Goal: Task Accomplishment & Management: Manage account settings

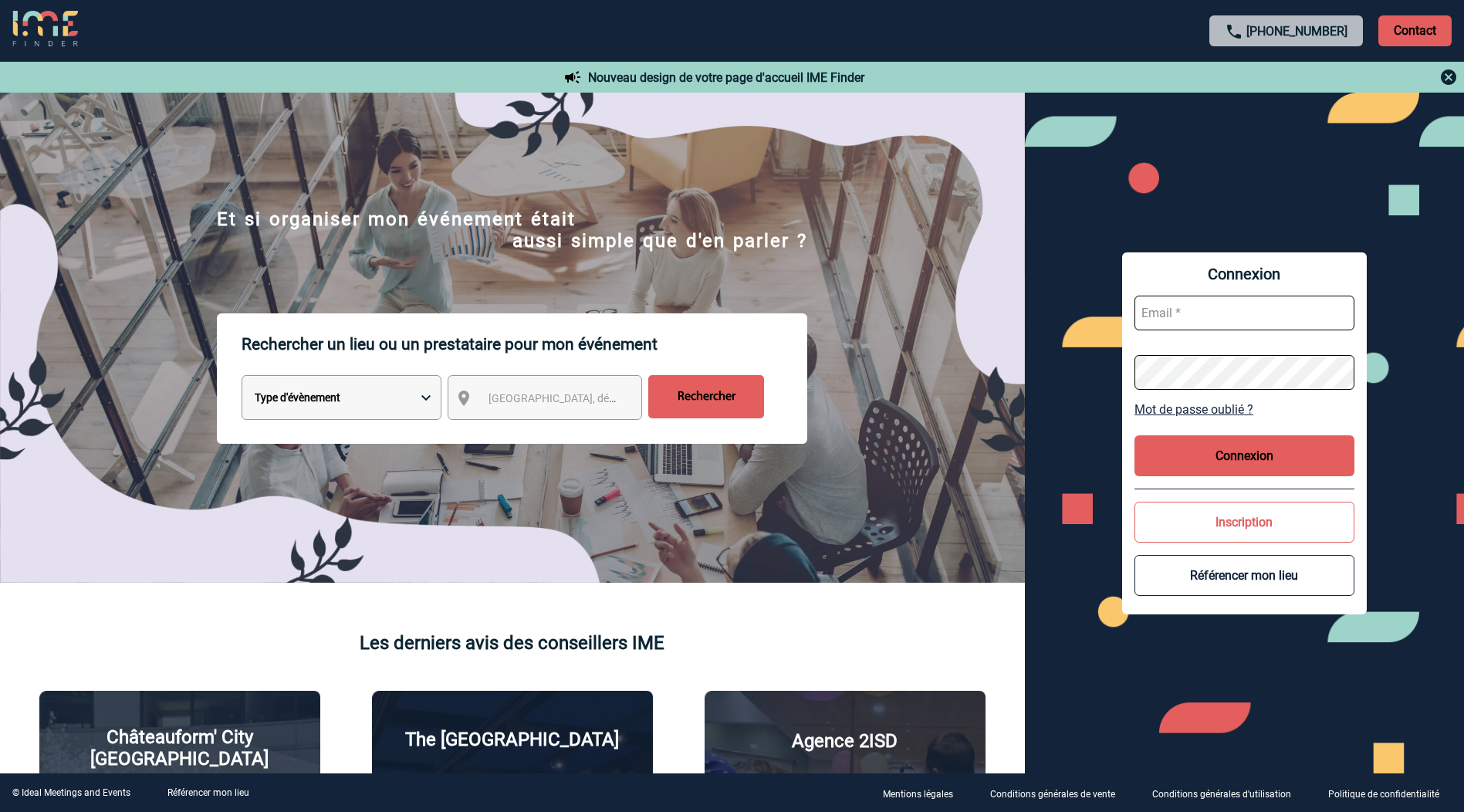
click at [1250, 313] on input "text" at bounding box center [1245, 313] width 220 height 35
paste input "thomas.sudre@hilti.com"
type input "thomas.sudre@hilti.com"
click at [1242, 451] on button "Connexion" at bounding box center [1245, 455] width 220 height 41
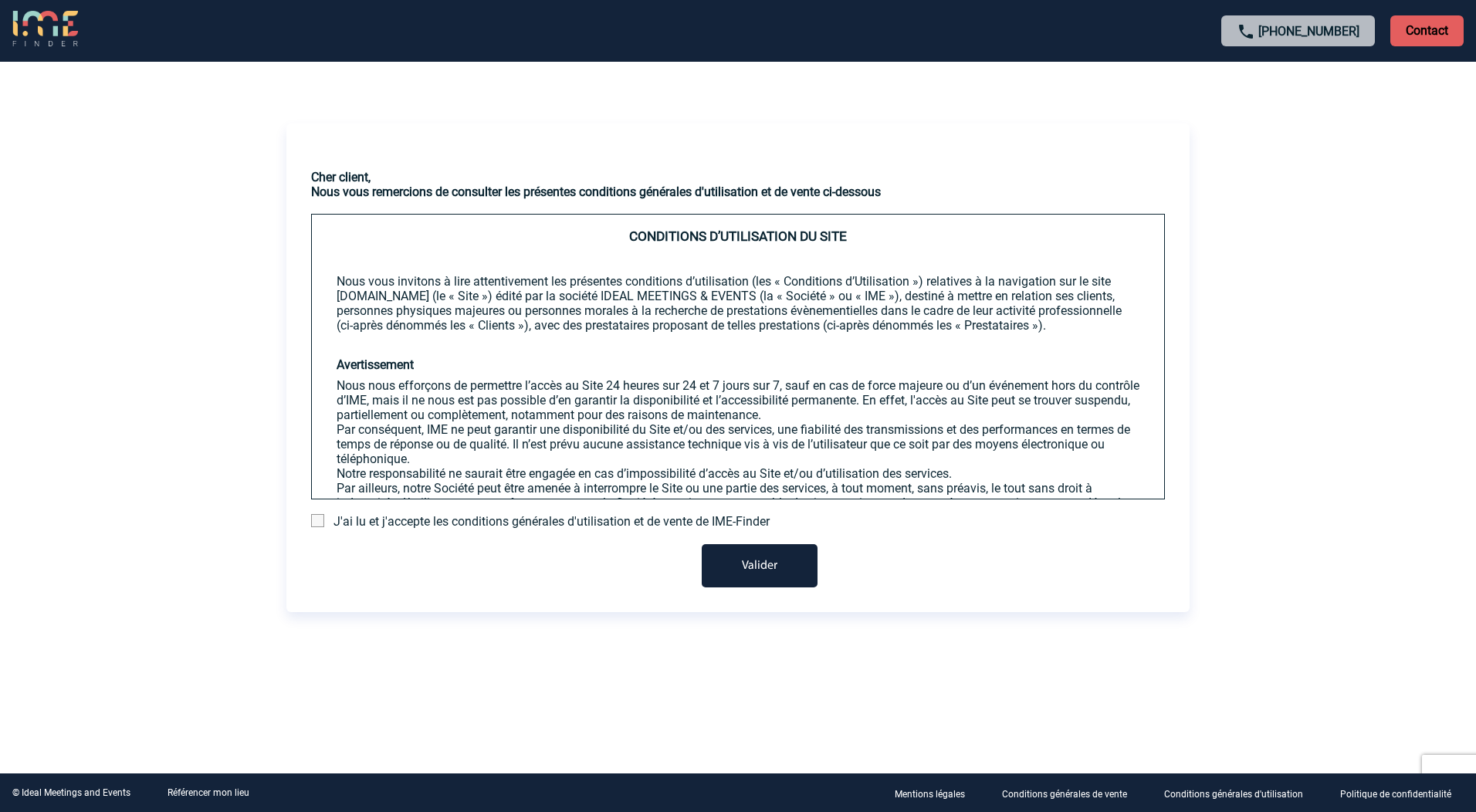
click at [318, 522] on span at bounding box center [318, 520] width 13 height 13
click at [0, 0] on input "checkbox" at bounding box center [0, 0] width 0 height 0
click at [779, 560] on button "Valider" at bounding box center [759, 566] width 116 height 43
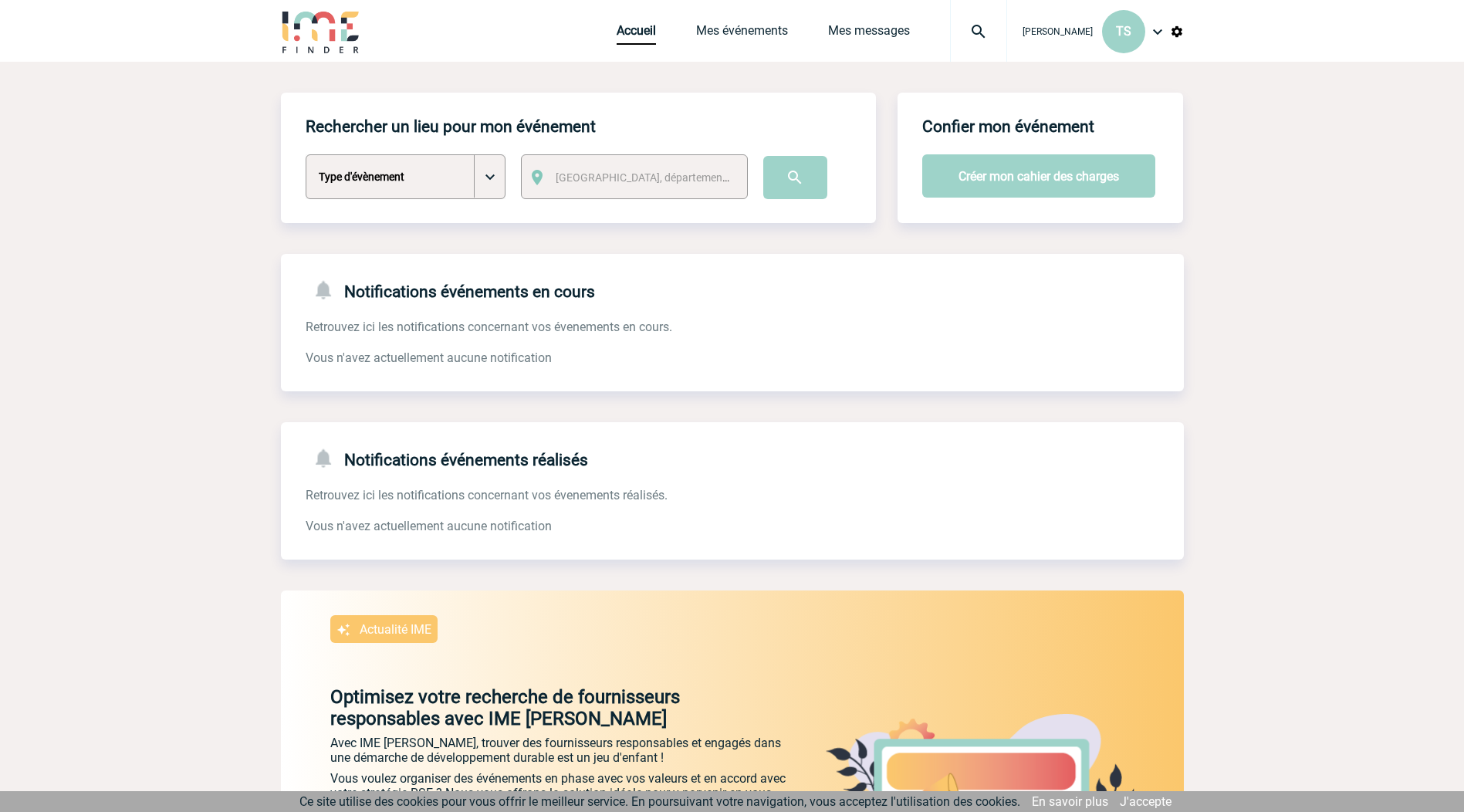
click at [1061, 36] on span "[PERSON_NAME]" at bounding box center [1057, 31] width 70 height 10
click at [1158, 29] on img at bounding box center [1157, 31] width 18 height 18
click at [1059, 80] on li "Mon compte" at bounding box center [1095, 77] width 178 height 31
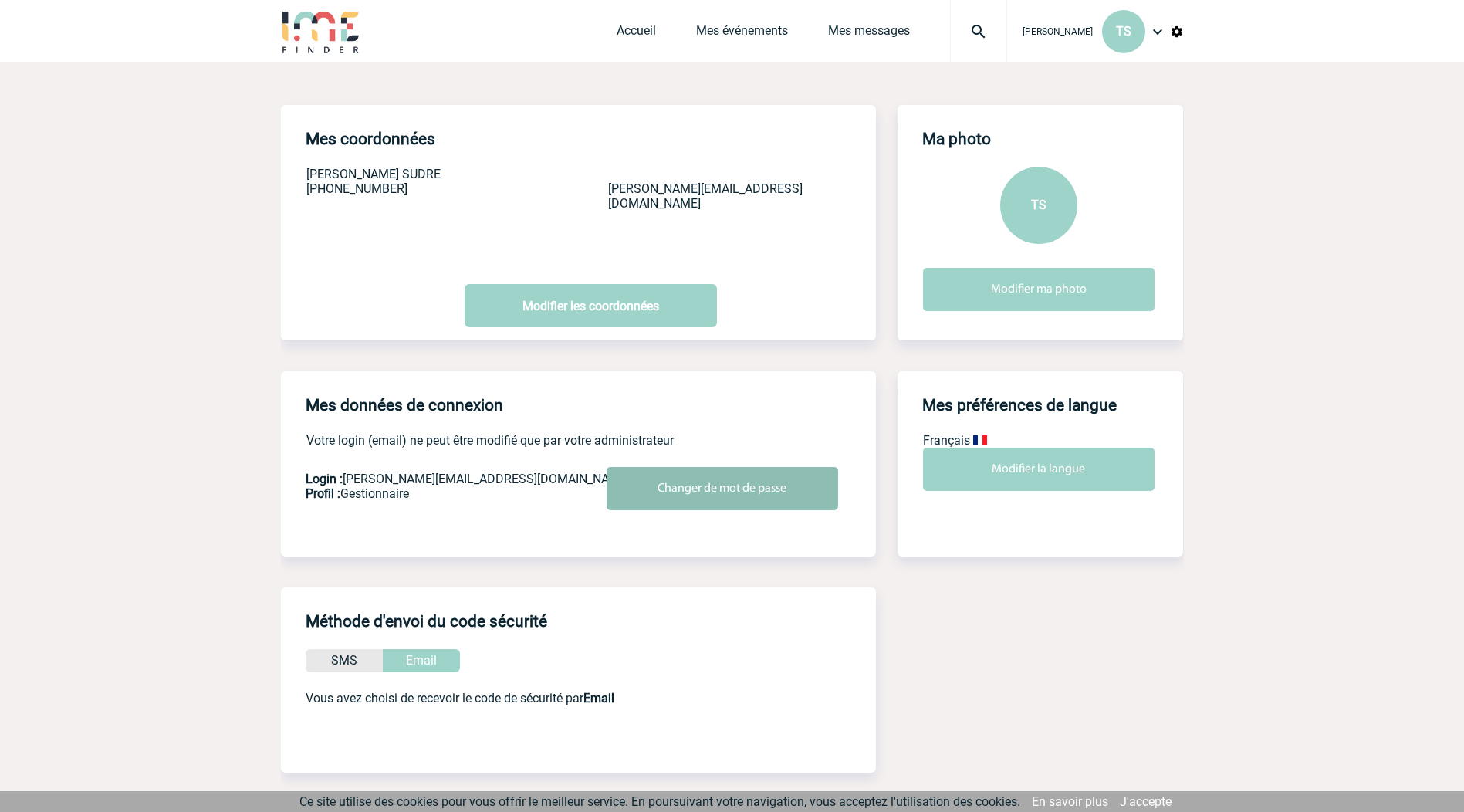
click at [772, 494] on input "Changer de mot de passe" at bounding box center [722, 489] width 232 height 43
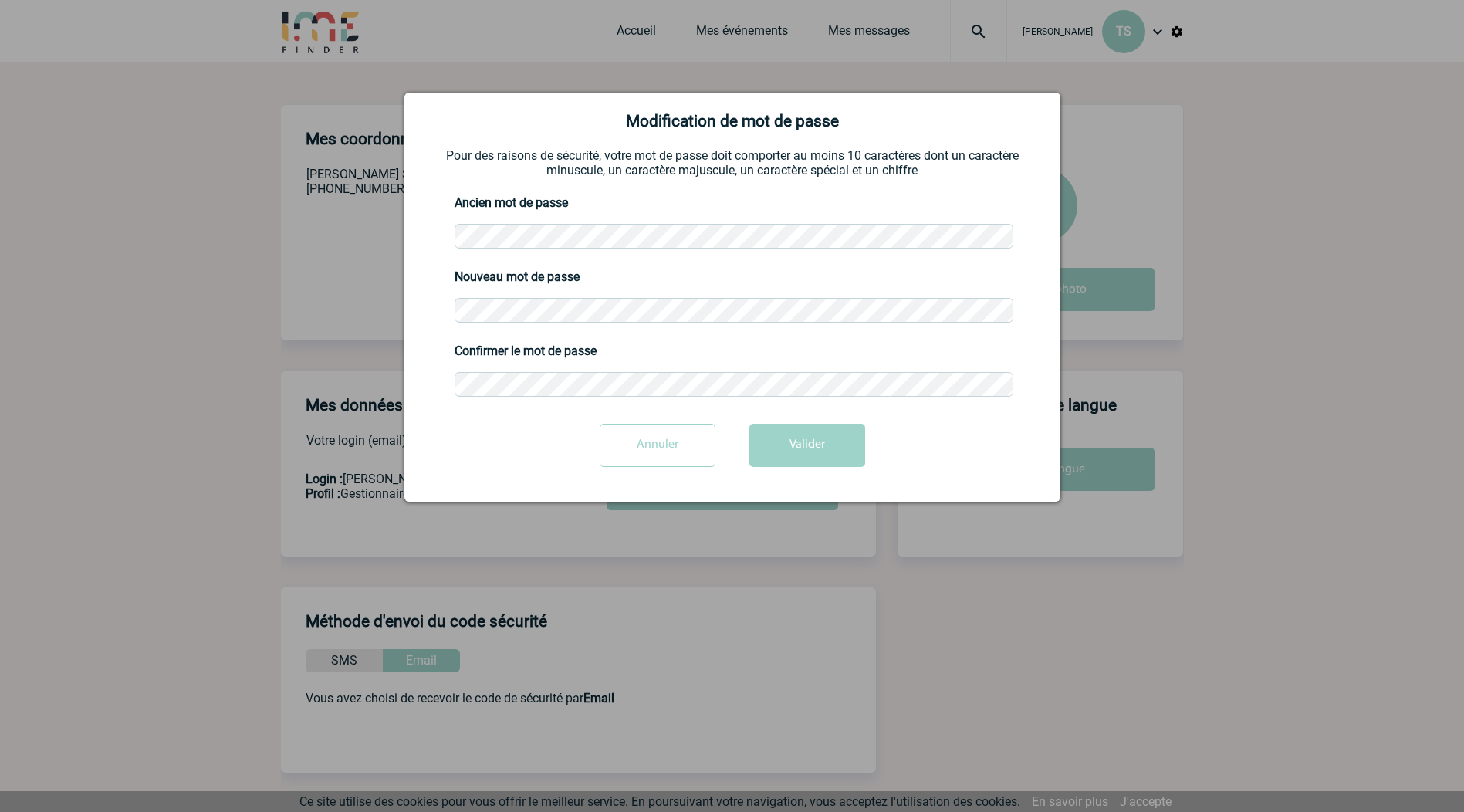
click at [549, 328] on div "Nouveau mot de passe" at bounding box center [732, 297] width 617 height 74
click at [328, 317] on body "Thomas SUDRE TS Accueil Mes événements 0" at bounding box center [732, 487] width 1464 height 974
click at [394, 379] on body "Thomas SUDRE TS Accueil Mes événements 0" at bounding box center [732, 487] width 1464 height 974
click at [779, 412] on form "Modification de mot de passe Pour des raisons de sécurité, votre mot de passe d…" at bounding box center [732, 295] width 617 height 367
click at [432, 231] on div "Ancien mot de passe" at bounding box center [732, 223] width 617 height 74
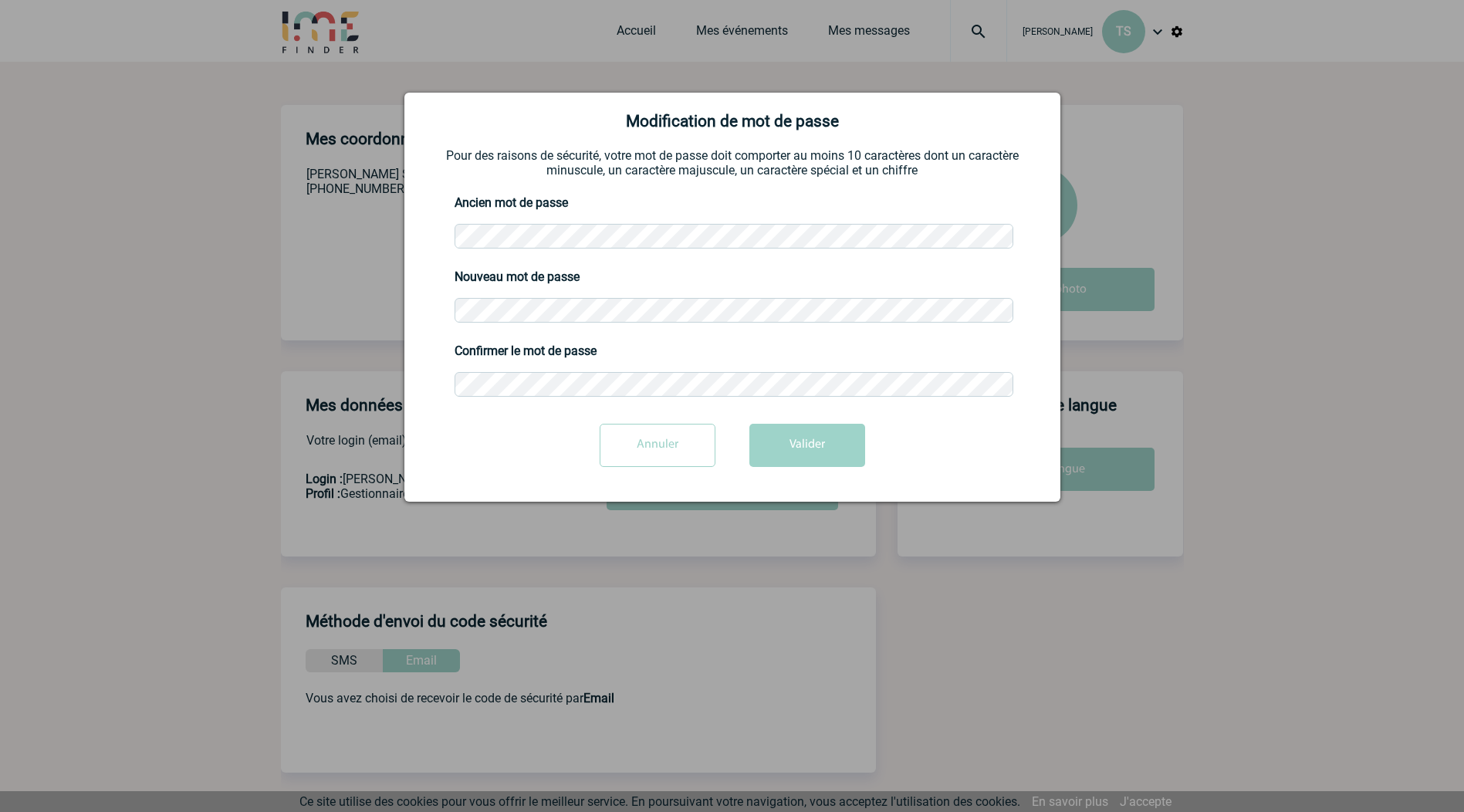
click at [936, 427] on div "Annuler Valider" at bounding box center [732, 451] width 617 height 55
click at [428, 370] on div "Confirmer le mot de passe" at bounding box center [732, 371] width 617 height 74
click at [629, 425] on input "Annuler" at bounding box center [658, 445] width 116 height 43
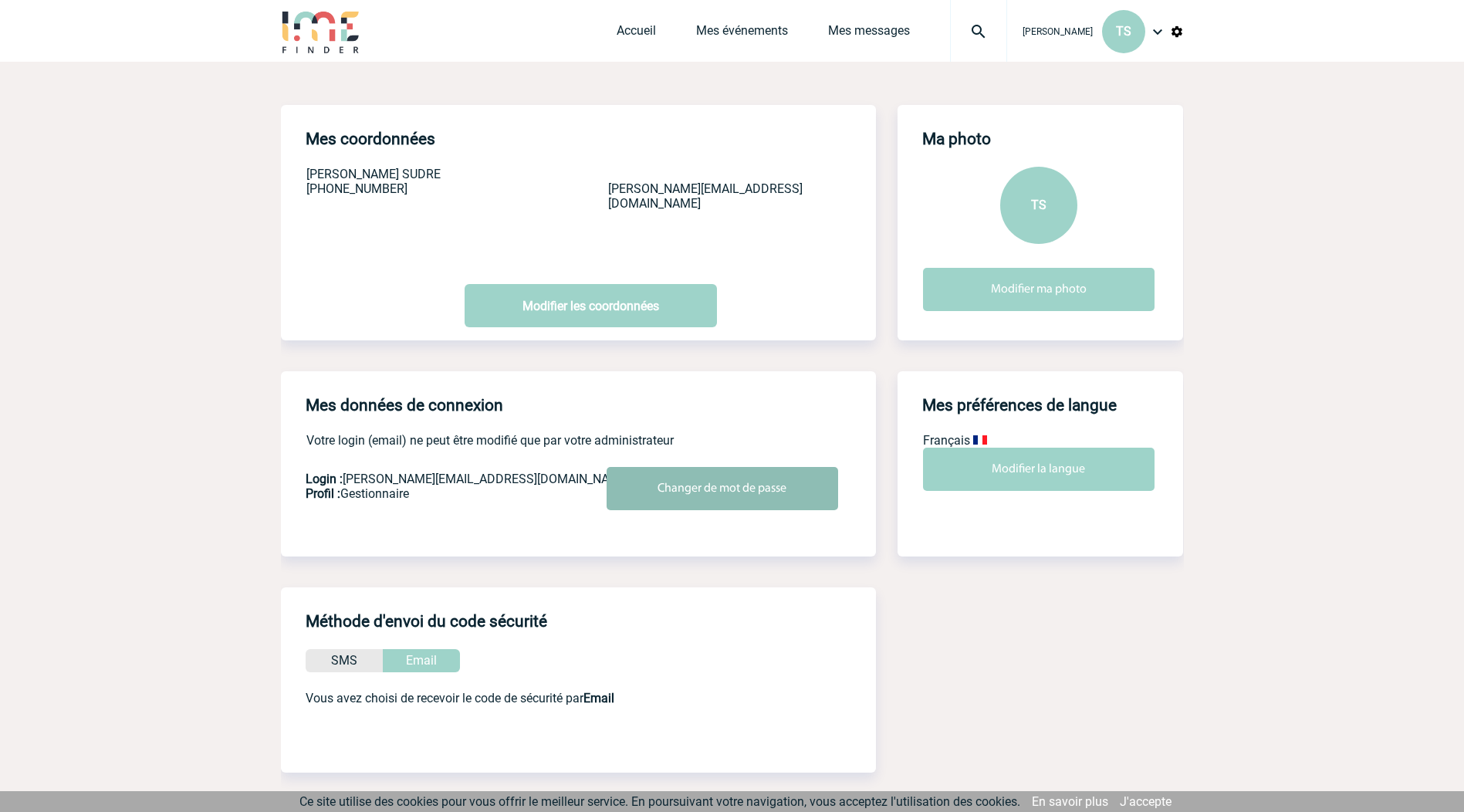
click at [650, 500] on input "Changer de mot de passe" at bounding box center [722, 489] width 232 height 43
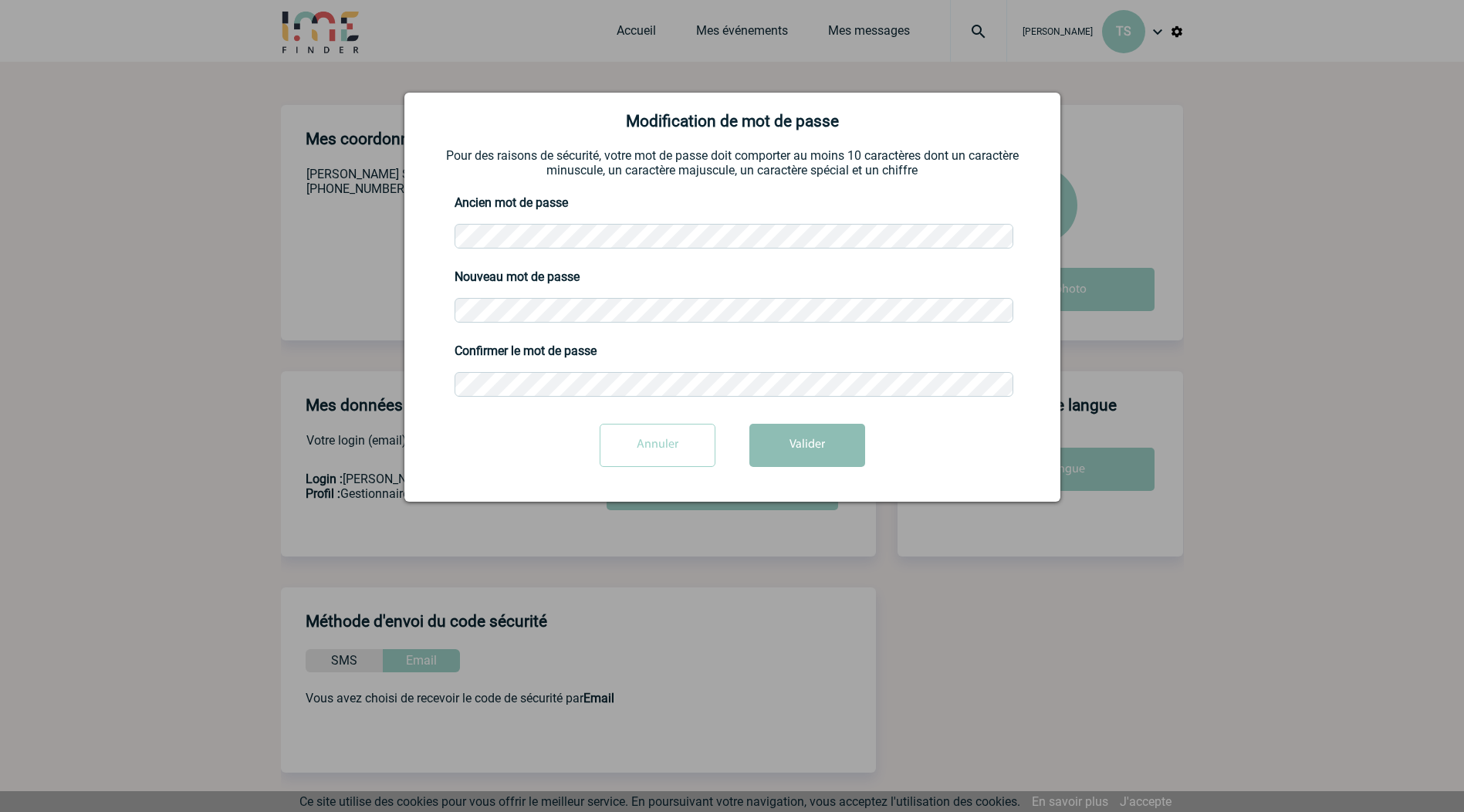
click at [834, 458] on button "Valider" at bounding box center [807, 445] width 116 height 43
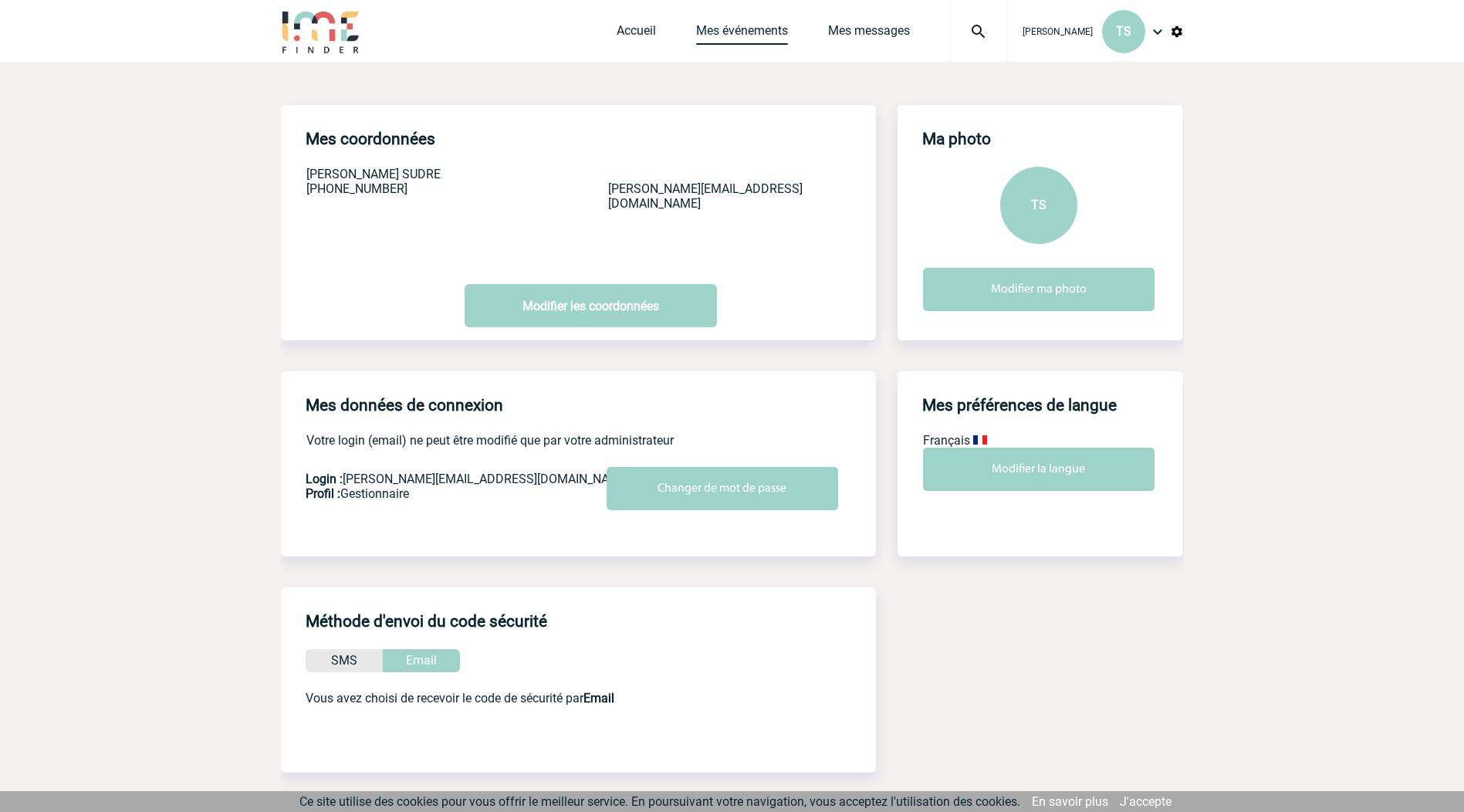
click at [755, 33] on link "Mes événements" at bounding box center [742, 34] width 92 height 22
